Goal: Information Seeking & Learning: Learn about a topic

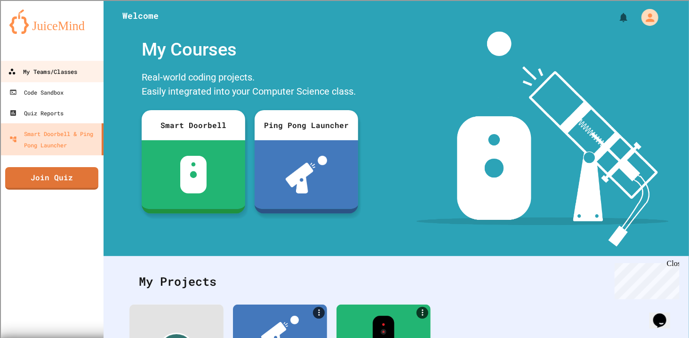
click at [41, 74] on div "My Teams/Classes" at bounding box center [42, 72] width 69 height 12
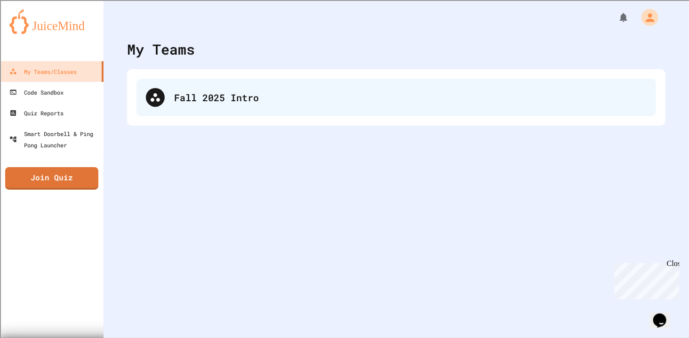
click at [190, 87] on div "Fall 2025 Intro" at bounding box center [397, 98] width 520 height 38
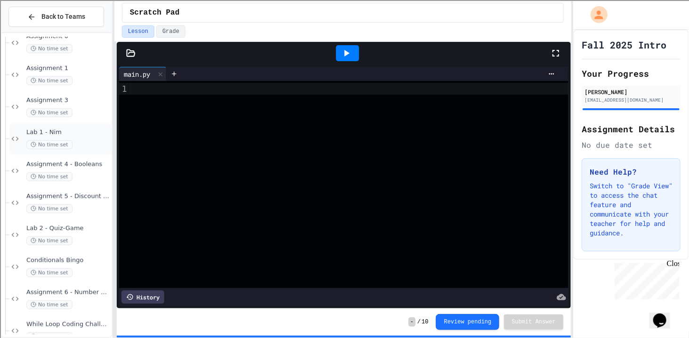
scroll to position [291, 0]
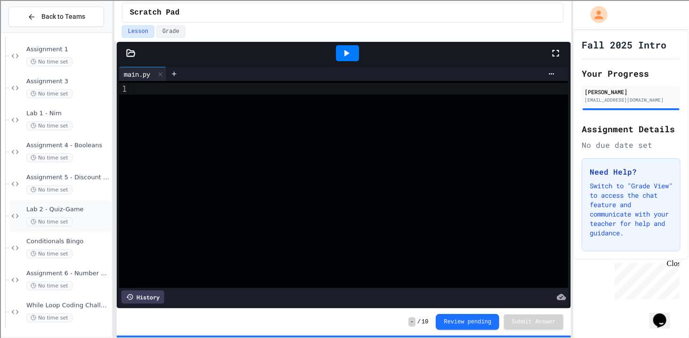
click at [85, 219] on div "No time set" at bounding box center [67, 222] width 83 height 9
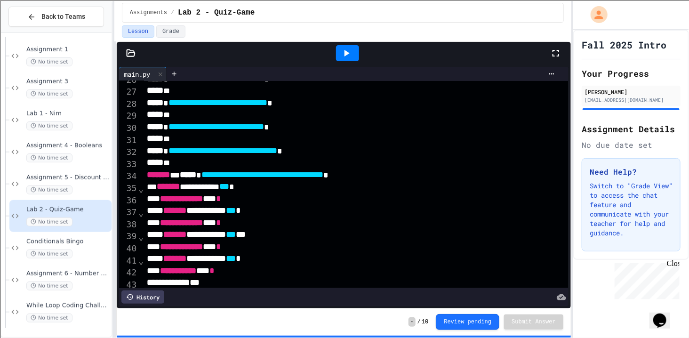
scroll to position [326, 0]
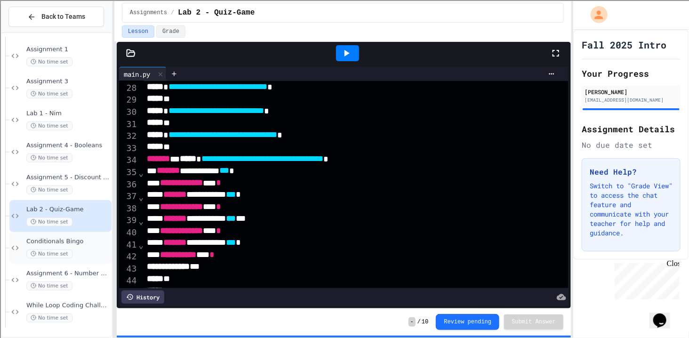
click at [83, 252] on div "No time set" at bounding box center [67, 254] width 83 height 9
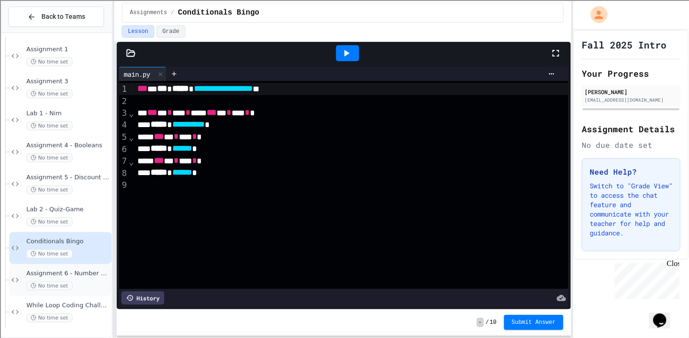
click at [74, 279] on div "Assignment 6 - Number Guesser No time set" at bounding box center [67, 280] width 83 height 21
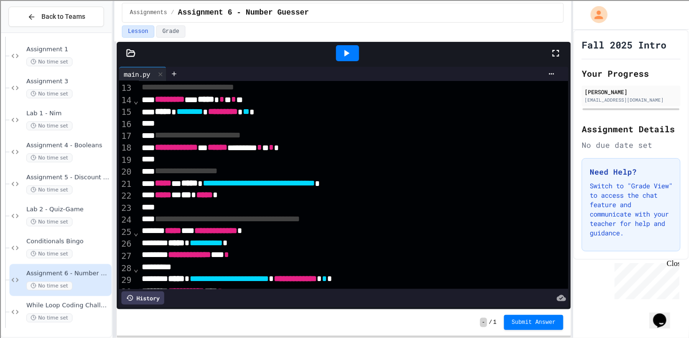
scroll to position [146, 0]
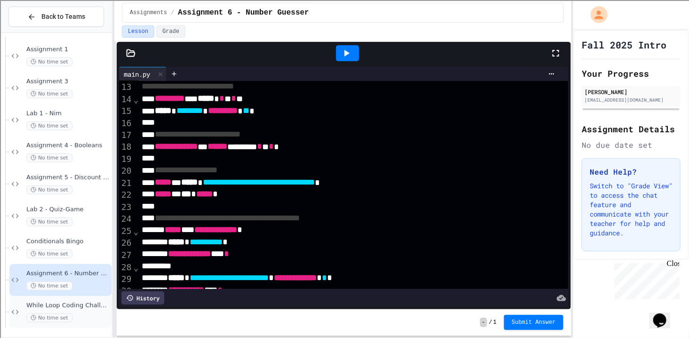
click at [90, 312] on div "While Loop Coding Challenges In-Class No time set" at bounding box center [67, 312] width 83 height 21
